Goal: Information Seeking & Learning: Learn about a topic

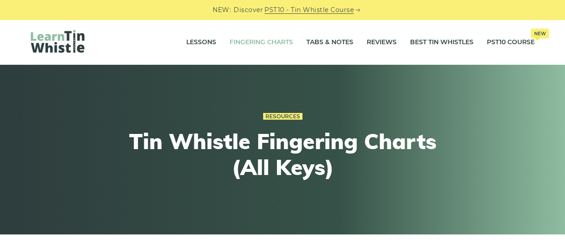
click at [548, 179] on div "Resources Tin Whistle Fingering Charts (All Keys)" at bounding box center [282, 150] width 547 height 122
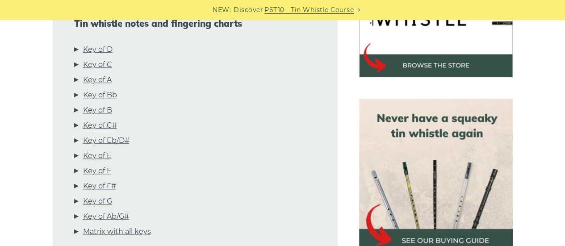
scroll to position [333, 0]
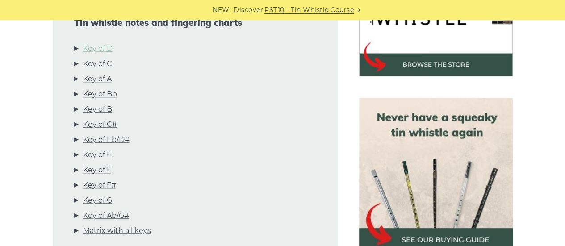
click at [103, 49] on link "Key of D" at bounding box center [97, 49] width 29 height 12
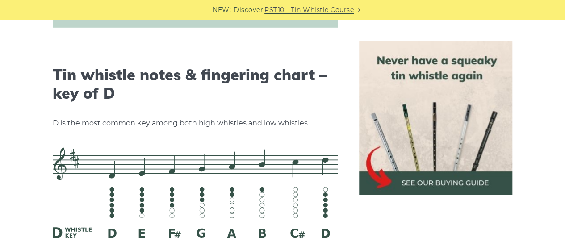
scroll to position [1393, 0]
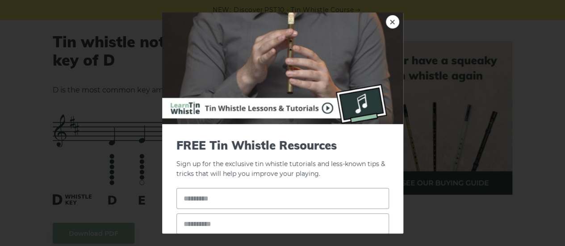
click at [389, 37] on img at bounding box center [282, 69] width 241 height 112
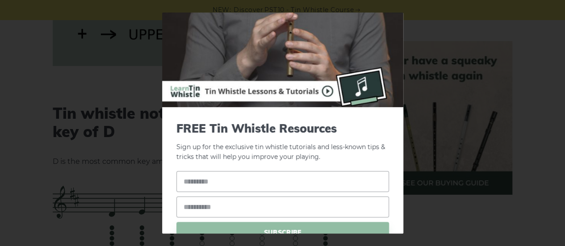
scroll to position [0, 0]
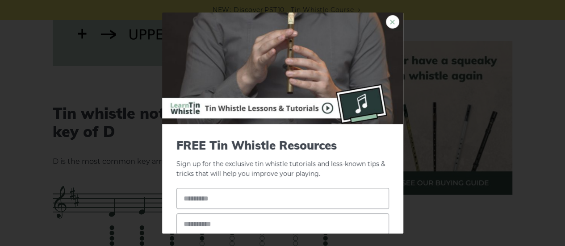
click at [386, 21] on link "×" at bounding box center [392, 21] width 13 height 13
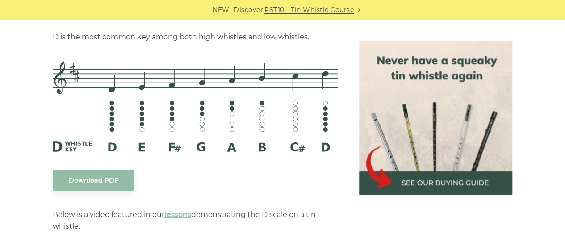
scroll to position [1446, 0]
click at [485, 194] on img at bounding box center [436, 118] width 154 height 154
